Goal: Find specific page/section: Find specific page/section

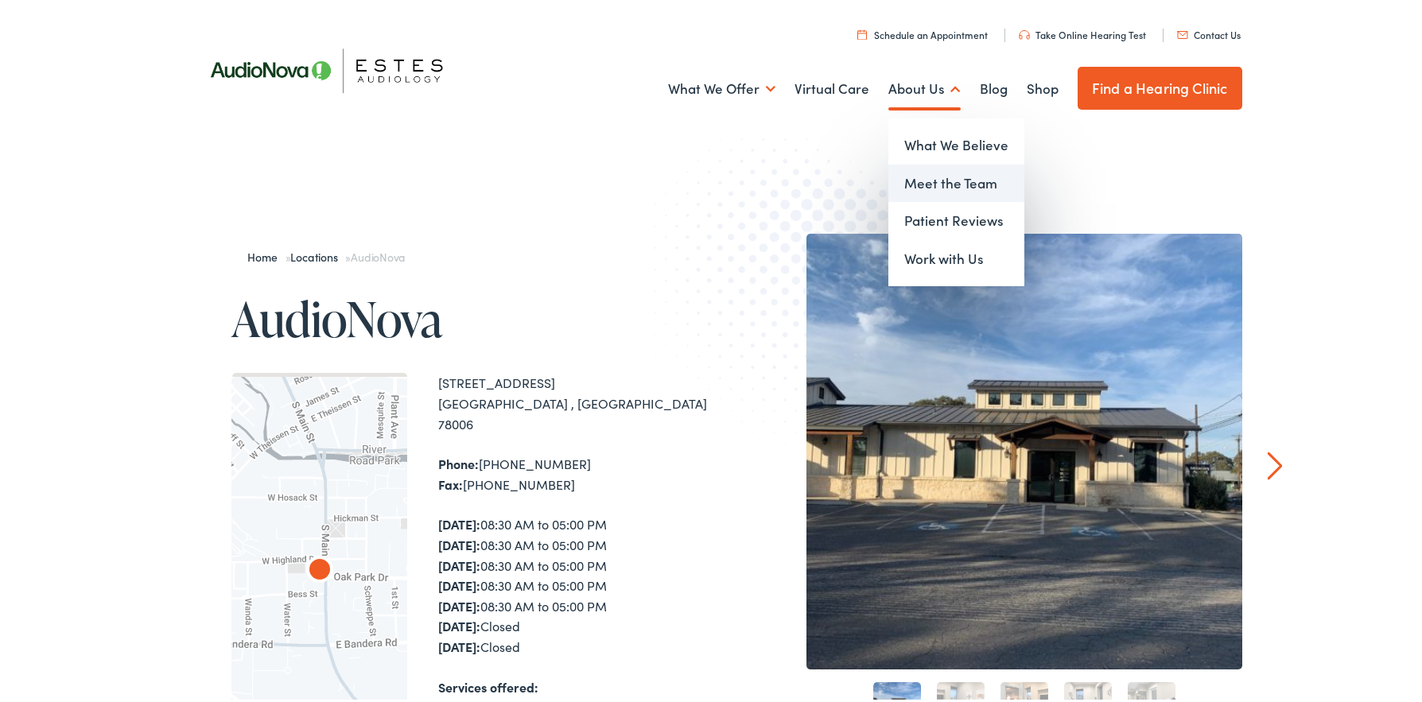
click at [935, 173] on link "Meet the Team" at bounding box center [957, 180] width 136 height 38
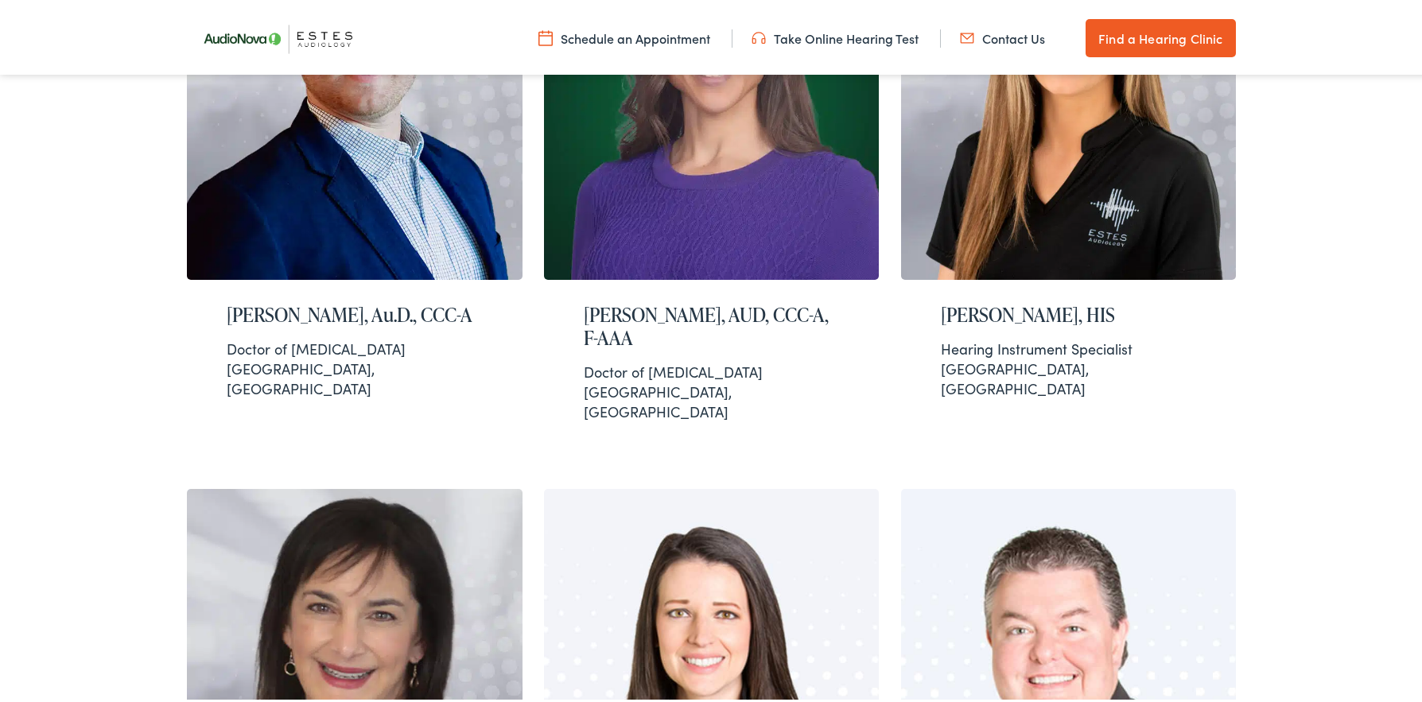
scroll to position [679, 0]
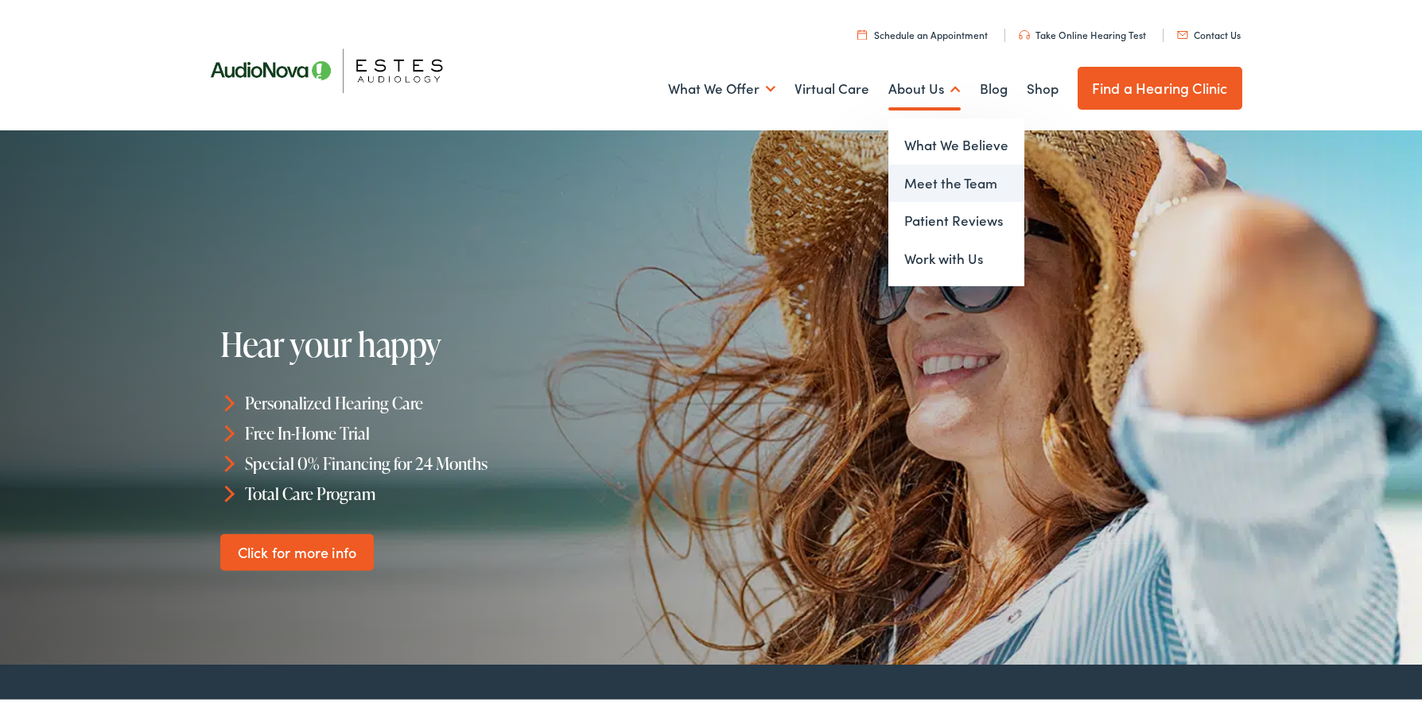
click at [927, 177] on link "Meet the Team" at bounding box center [957, 180] width 136 height 38
